Goal: Information Seeking & Learning: Understand process/instructions

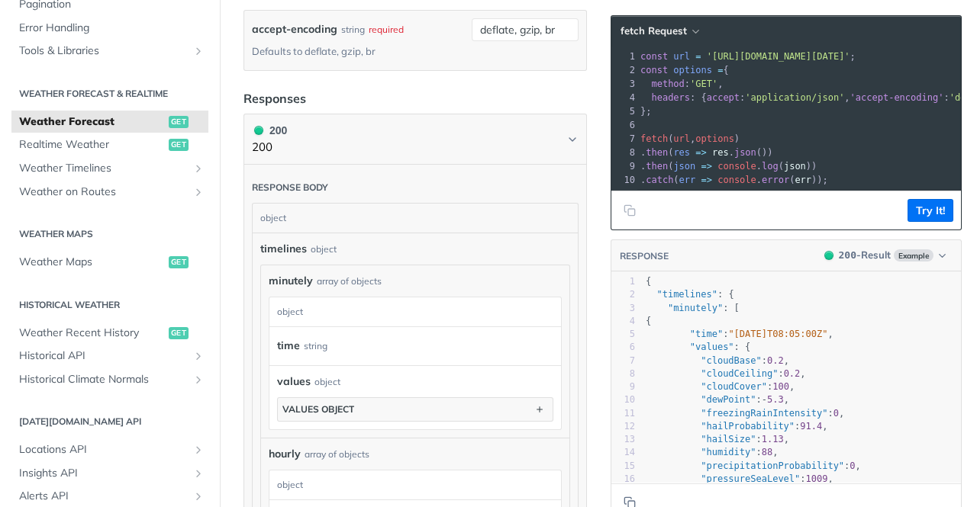
scroll to position [848, 0]
click at [886, 288] on pre "{" at bounding box center [801, 281] width 318 height 13
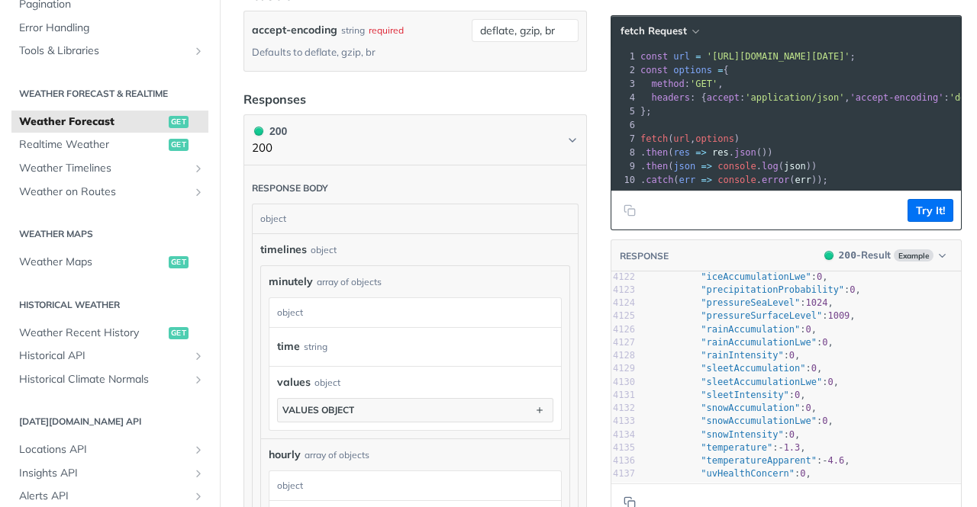
scroll to position [49139, 0]
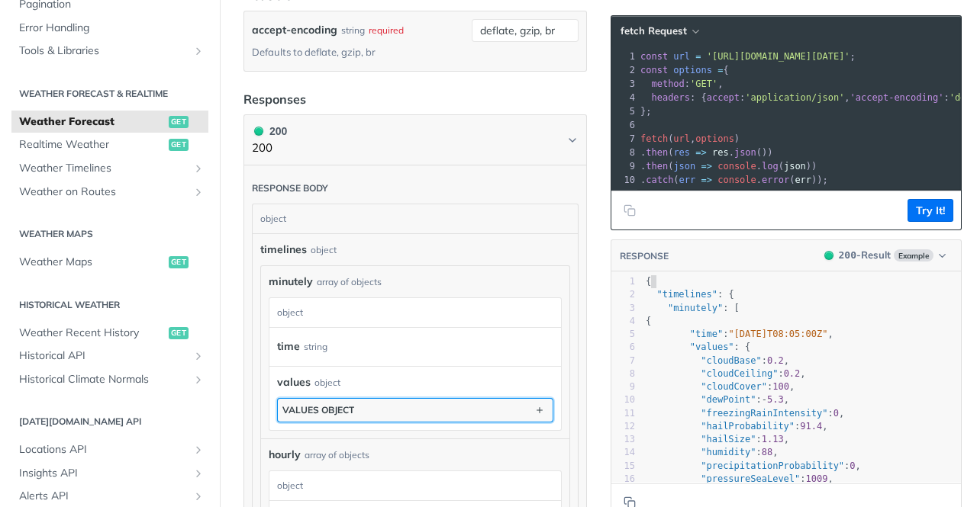
click at [454, 413] on button "values object" at bounding box center [415, 410] width 275 height 23
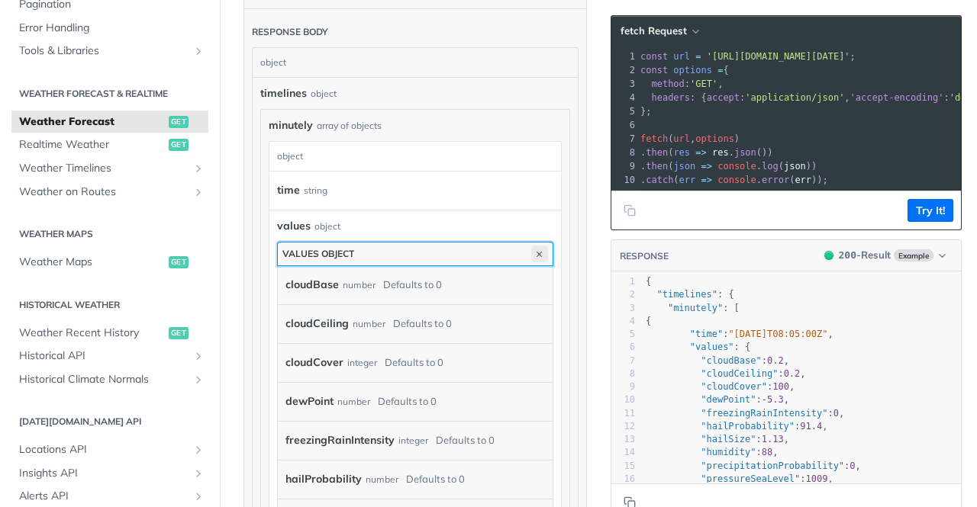
click at [531, 248] on icon "button" at bounding box center [539, 254] width 17 height 17
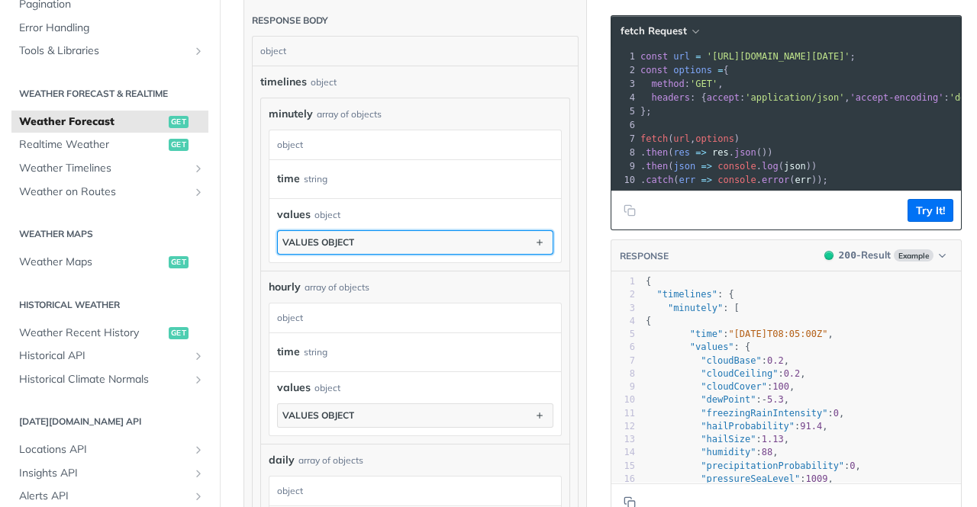
scroll to position [1002, 0]
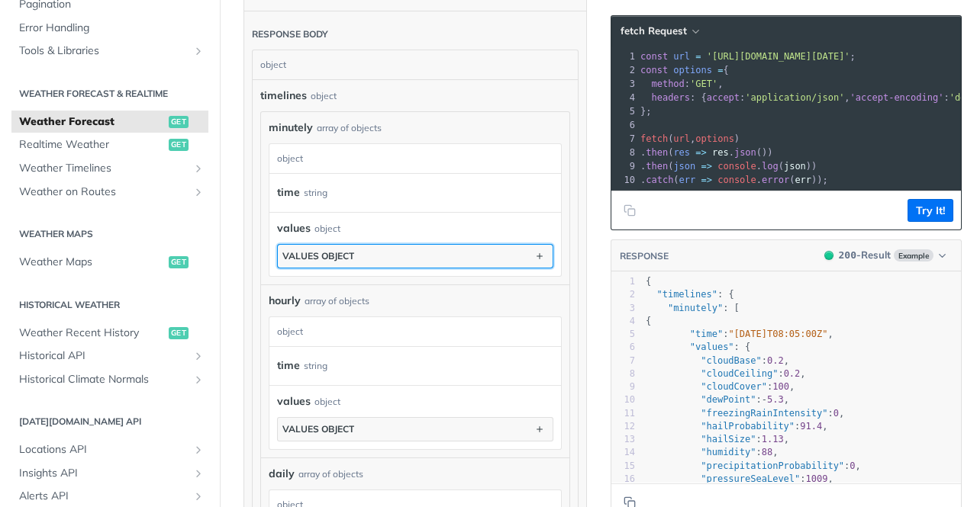
click at [346, 259] on div "values object" at bounding box center [318, 255] width 72 height 11
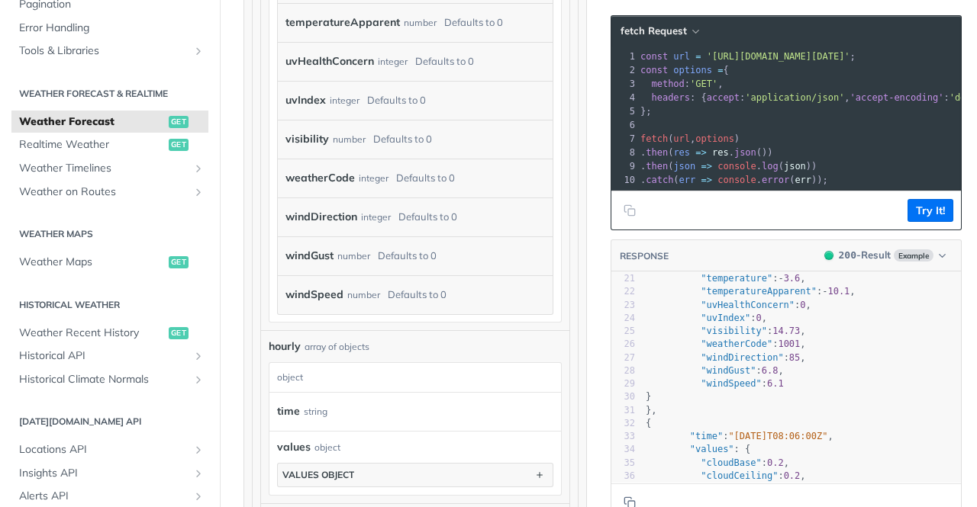
scroll to position [266, 0]
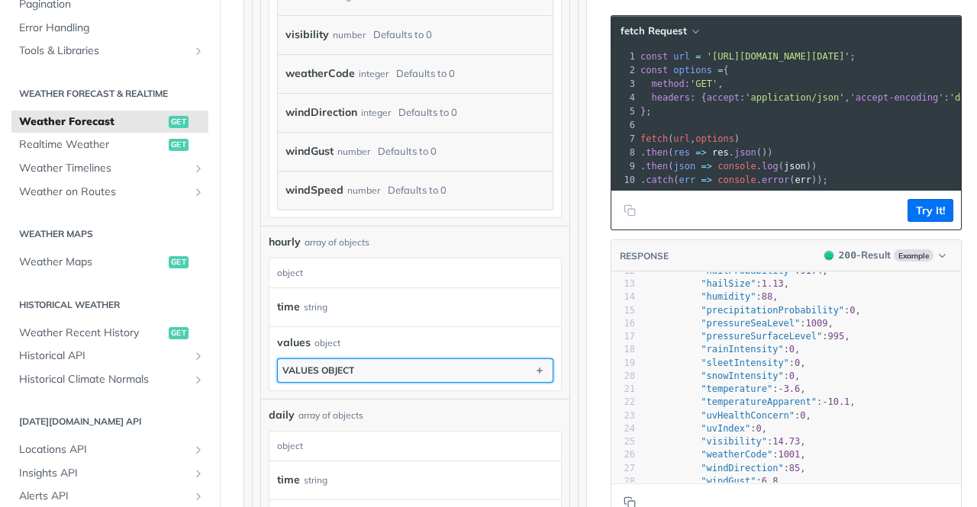
click at [384, 362] on button "values object" at bounding box center [415, 370] width 275 height 23
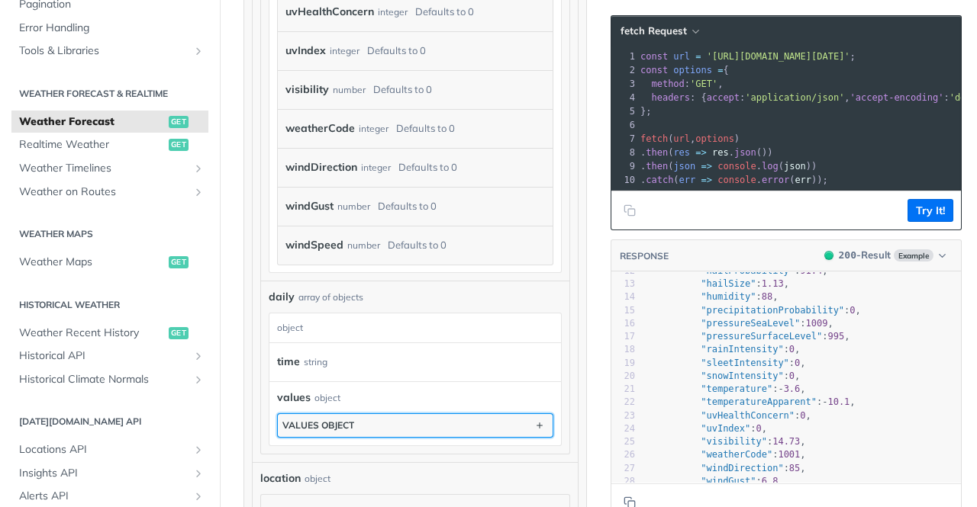
click at [360, 415] on button "values object" at bounding box center [415, 425] width 275 height 23
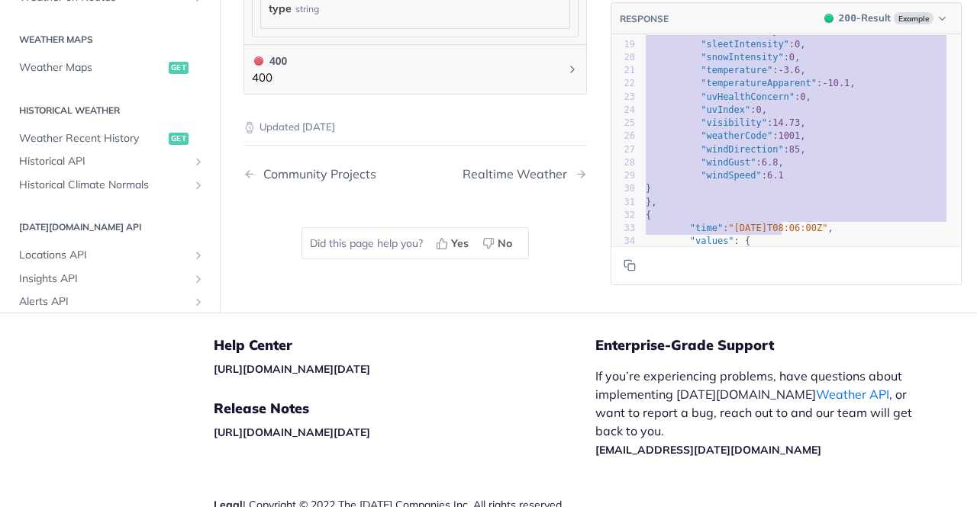
type textarea ""cloudBase": 0.2, "cloudCeiling": 0.2, "cloudCover": 100, "dewPoint": -5.3, "fr…"
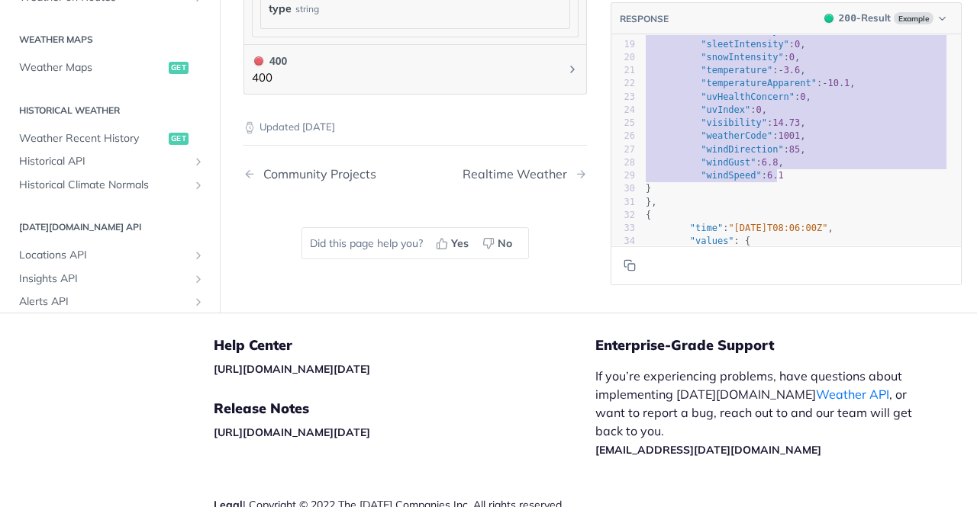
drag, startPoint x: 685, startPoint y: 335, endPoint x: 779, endPoint y: 420, distance: 126.4
click at [779, 420] on div "1 { 2 "timelines" : { 3 "minutely" : [ 4 { 5 "time" : "[DATE]T08:05:00Z" , 6 "v…" at bounding box center [801, 123] width 318 height 645
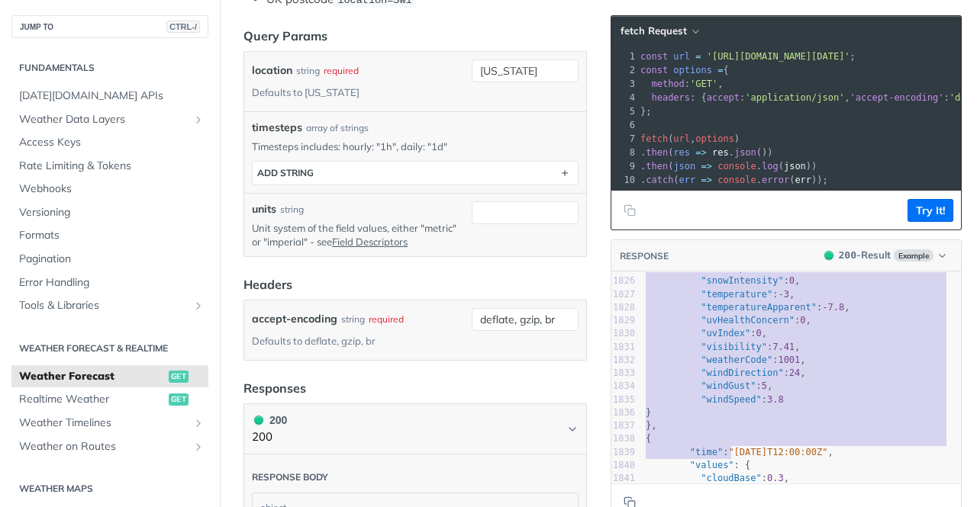
type textarea "{ "time": "2025-02-09T11:00:00Z", "values": { "cloudBase": 0.4, "cloudCeiling":…"
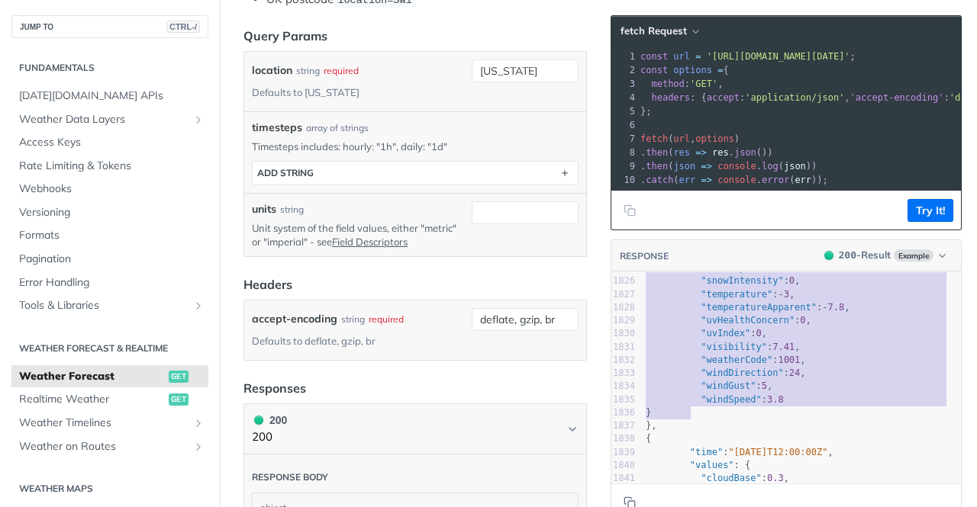
drag, startPoint x: 664, startPoint y: 320, endPoint x: 709, endPoint y: 419, distance: 108.6
click at [709, 419] on div "1793 "visibility" : 7.05 , 1794 "weatherCode" : 5100 , 1795 "windDirection" : 4…" at bounding box center [801, 176] width 318 height 671
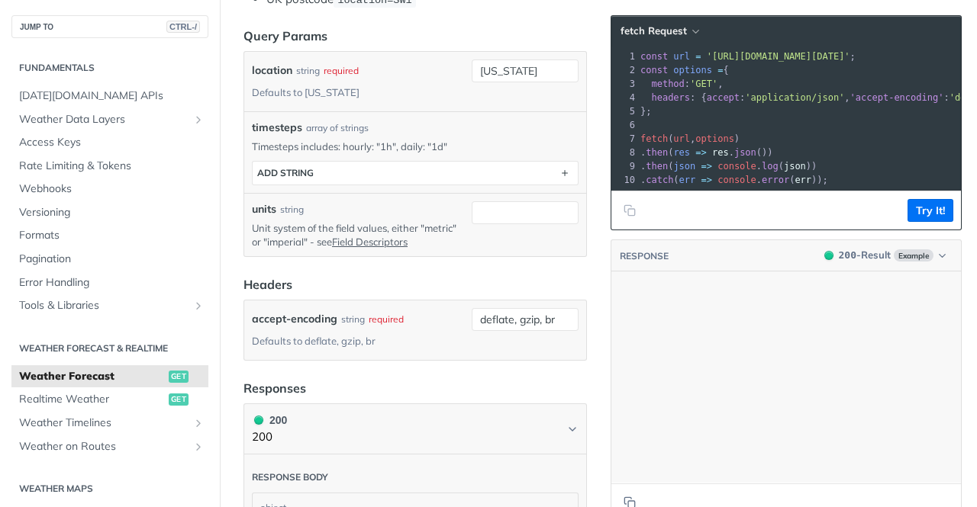
scroll to position [26256, 0]
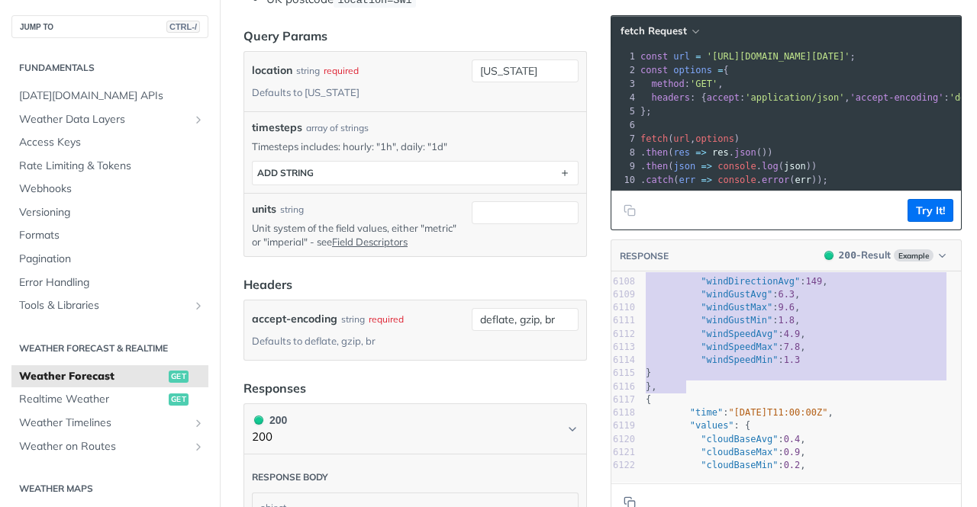
type textarea ""time": "2025-02-08T11:00:00Z", "values": { "cloudBaseAvg": 0.4, "cloudBaseMax"…"
drag, startPoint x: 667, startPoint y: 310, endPoint x: 682, endPoint y: 391, distance: 82.3
